Goal: Find specific page/section

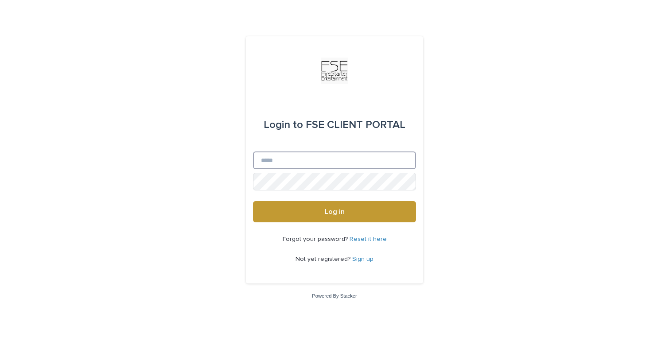
type input "**********"
click at [334, 212] on button "Log in" at bounding box center [334, 211] width 163 height 21
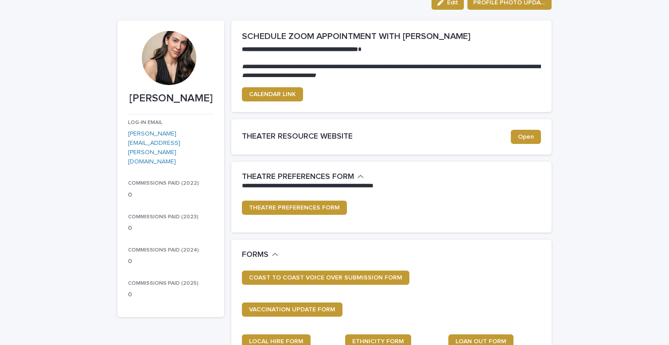
scroll to position [53, 0]
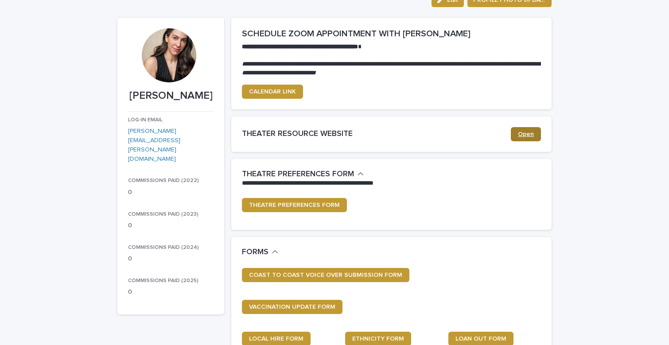
click at [532, 135] on span "Open" at bounding box center [526, 134] width 16 height 6
click at [328, 202] on span "THEATRE PREFERENCES FORM" at bounding box center [294, 205] width 91 height 6
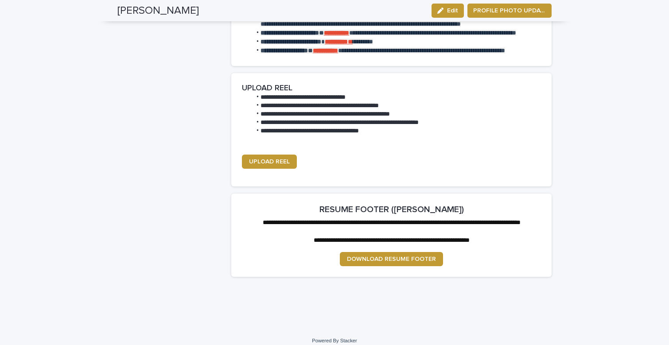
scroll to position [1242, 0]
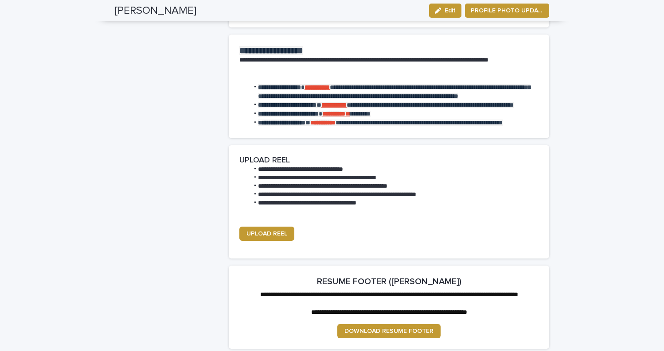
scroll to position [1194, 0]
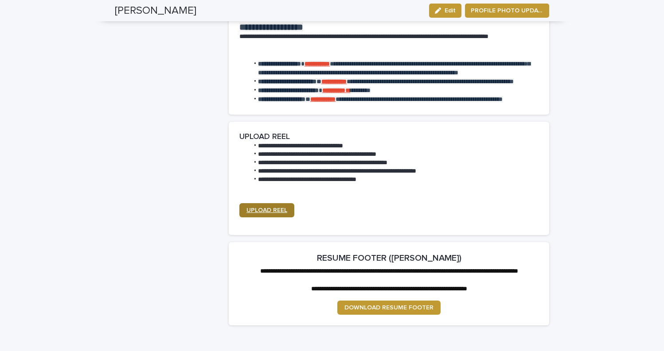
click at [270, 207] on span "UPLOAD REEL" at bounding box center [266, 210] width 41 height 6
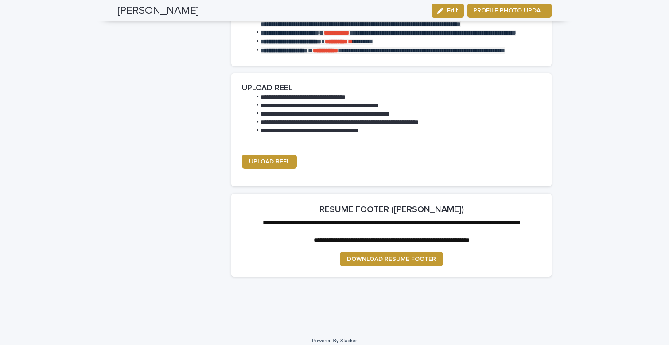
scroll to position [1242, 0]
